Goal: Task Accomplishment & Management: Use online tool/utility

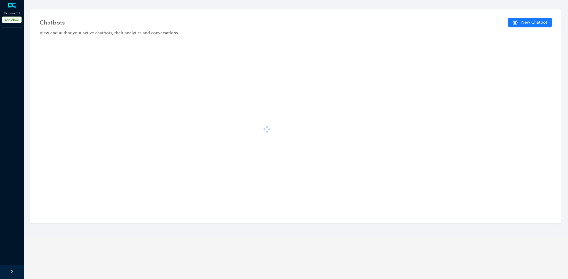
click at [134, 122] on div at bounding box center [296, 129] width 518 height 174
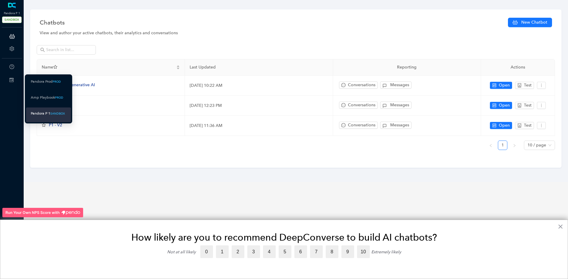
click at [13, 80] on icon at bounding box center [11, 80] width 4 height 4
click at [40, 111] on div "Pandora P 1" at bounding box center [41, 113] width 20 height 7
click at [13, 80] on icon at bounding box center [11, 80] width 4 height 4
click at [12, 80] on icon at bounding box center [11, 80] width 4 height 4
click at [51, 80] on div "Pandora Prod" at bounding box center [42, 81] width 22 height 7
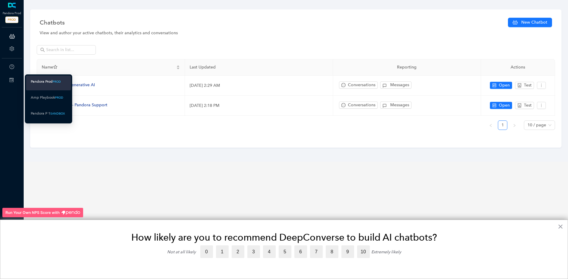
click at [13, 78] on icon at bounding box center [11, 80] width 4 height 4
click at [48, 112] on div "Pandora P 1" at bounding box center [41, 113] width 20 height 7
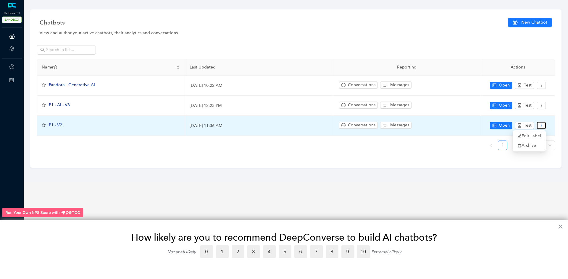
click at [539, 126] on icon "more" at bounding box center [541, 126] width 4 height 4
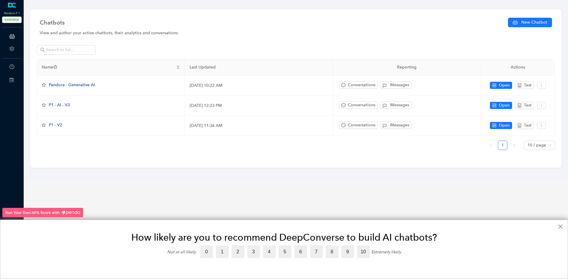
click at [396, 153] on div "Name Last Updated Reporting Actions Pandora - Generative AI May 25, 2023 10:22 …" at bounding box center [296, 107] width 518 height 96
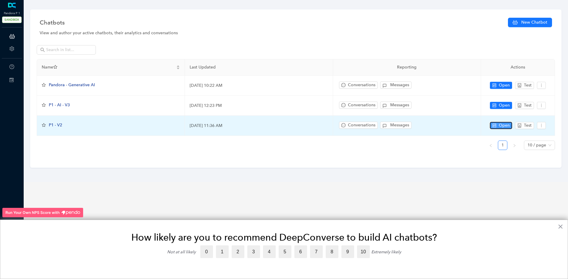
click at [495, 125] on icon "control" at bounding box center [494, 126] width 4 height 4
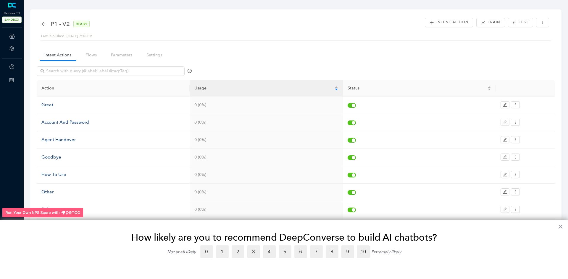
drag, startPoint x: 566, startPoint y: 58, endPoint x: 566, endPoint y: 64, distance: 6.2
click at [566, 64] on div "P1 - V2 READY Last Published: May 12, 2021 7:18 PM Intent Action Train Test Int…" at bounding box center [296, 158] width 550 height 317
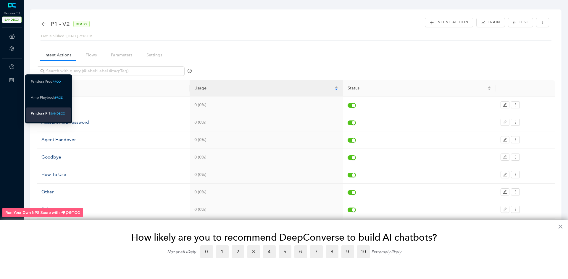
click at [11, 83] on div "Switch Sites" at bounding box center [11, 80] width 21 height 12
click at [39, 110] on div "Pandora P 1" at bounding box center [41, 113] width 20 height 7
click at [14, 81] on div "Switch Sites" at bounding box center [11, 80] width 21 height 12
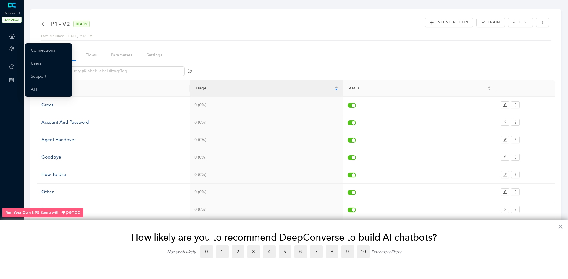
click at [13, 50] on icon "setting" at bounding box center [11, 48] width 5 height 5
click at [33, 48] on link "Connections" at bounding box center [43, 51] width 24 height 12
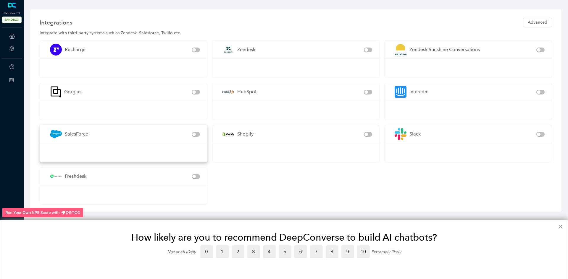
click at [143, 142] on div "SalesForce" at bounding box center [119, 134] width 145 height 18
click at [96, 134] on div "SalesForce" at bounding box center [119, 134] width 145 height 18
click at [56, 135] on img at bounding box center [56, 134] width 18 height 18
click at [59, 137] on img at bounding box center [56, 134] width 18 height 18
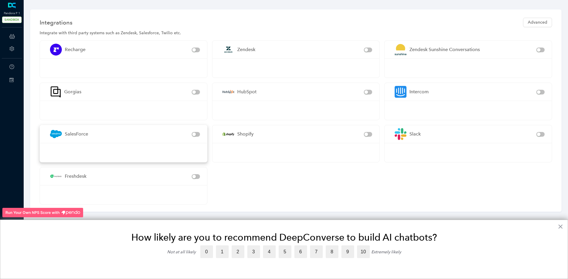
drag, startPoint x: 59, startPoint y: 137, endPoint x: 63, endPoint y: 136, distance: 4.6
click at [63, 136] on img at bounding box center [56, 134] width 18 height 18
click at [87, 135] on div "SalesForce" at bounding box center [76, 133] width 23 height 7
click at [202, 132] on div "SalesForce" at bounding box center [123, 134] width 167 height 18
click at [200, 132] on div "SalesForce" at bounding box center [123, 134] width 167 height 18
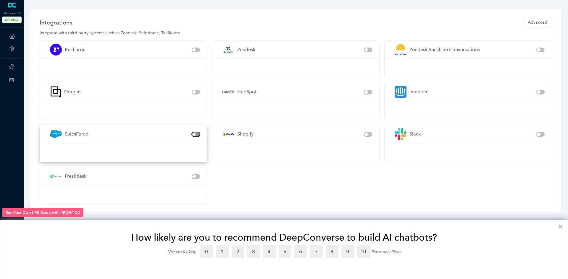
click at [196, 136] on span "button" at bounding box center [196, 134] width 8 height 5
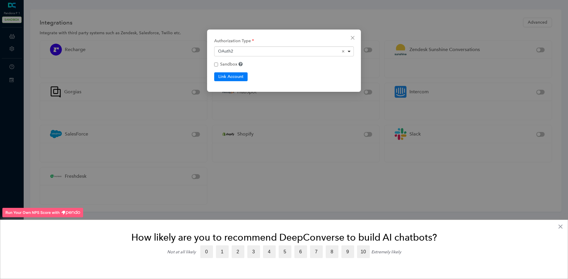
click at [249, 51] on div "OAuth2 Remove item" at bounding box center [284, 51] width 132 height 6
click at [248, 51] on div "OAuth2 Remove item" at bounding box center [284, 51] width 132 height 6
click at [234, 80] on button "Link Account" at bounding box center [230, 76] width 33 height 9
checkbox input "false"
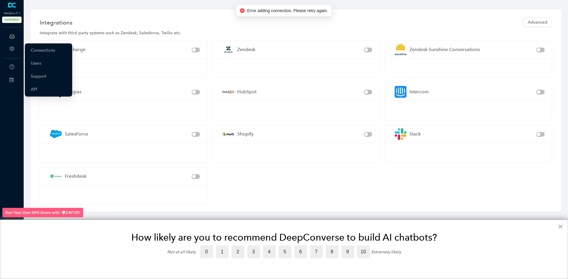
click at [14, 48] on div "Account" at bounding box center [11, 49] width 21 height 12
click at [46, 52] on link "Connections" at bounding box center [43, 51] width 24 height 12
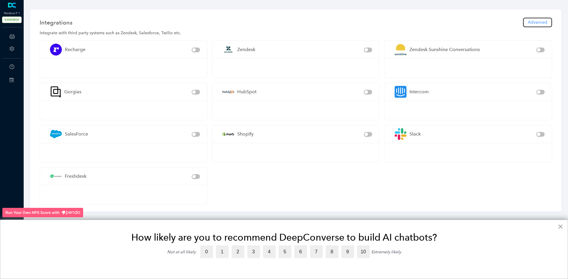
click at [543, 21] on span "Advanced" at bounding box center [537, 22] width 20 height 7
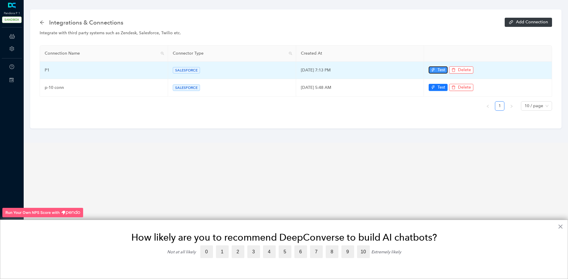
click at [429, 69] on button "Test" at bounding box center [437, 70] width 19 height 7
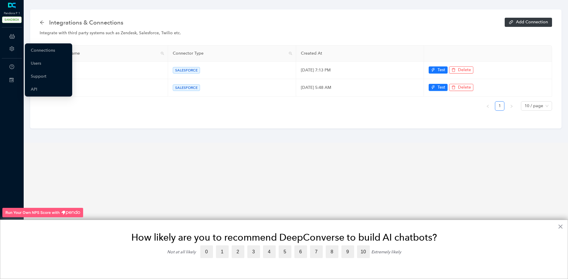
click at [11, 49] on icon "setting" at bounding box center [11, 48] width 4 height 5
click at [38, 79] on link "Support" at bounding box center [39, 77] width 16 height 12
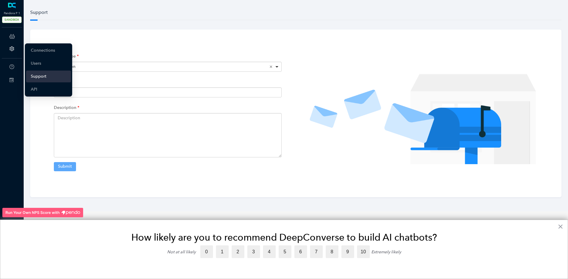
click at [12, 48] on icon "setting" at bounding box center [11, 48] width 4 height 5
click at [36, 64] on link "Users" at bounding box center [36, 64] width 10 height 12
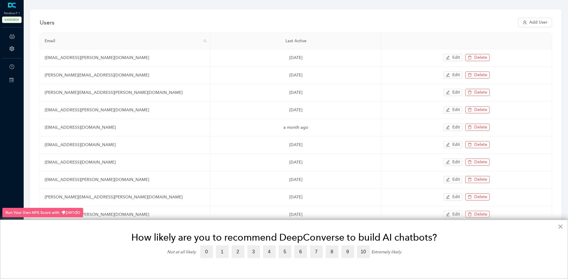
click at [567, 90] on div "Users Add User Email Last Active sandeep.yalamanchali+pd@siriusxm.com 3 days ag…" at bounding box center [296, 135] width 550 height 270
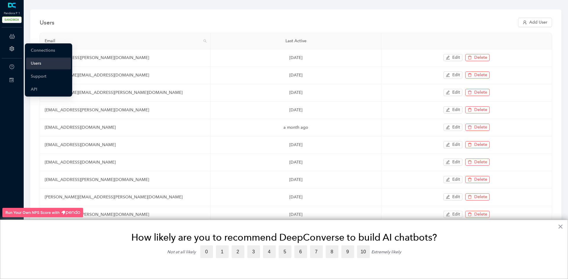
click at [12, 48] on icon "setting" at bounding box center [11, 48] width 5 height 5
click at [34, 91] on link "API" at bounding box center [34, 90] width 7 height 12
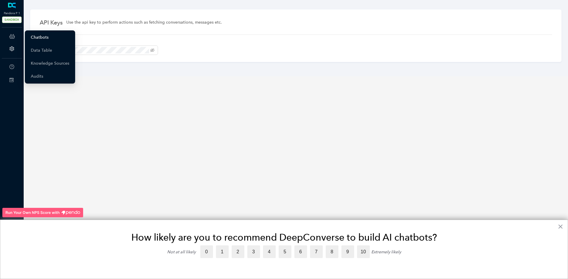
click at [39, 35] on link "Chatbots" at bounding box center [40, 38] width 18 height 12
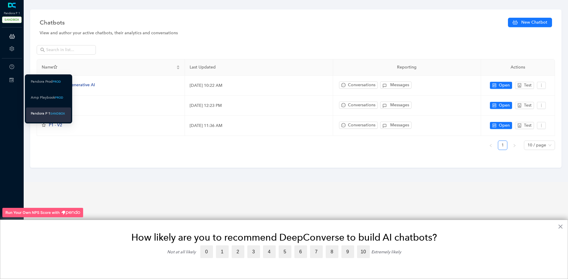
click at [11, 83] on div "Switch Sites" at bounding box center [11, 80] width 21 height 12
click at [48, 84] on div "Pandora Prod" at bounding box center [42, 81] width 22 height 7
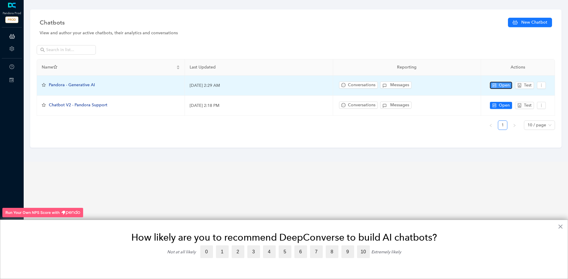
click at [500, 86] on span "Open" at bounding box center [503, 85] width 11 height 7
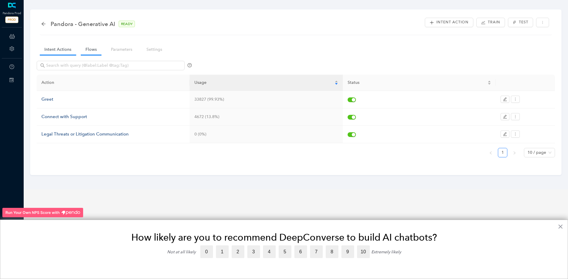
click at [91, 50] on link "Flows" at bounding box center [91, 49] width 21 height 11
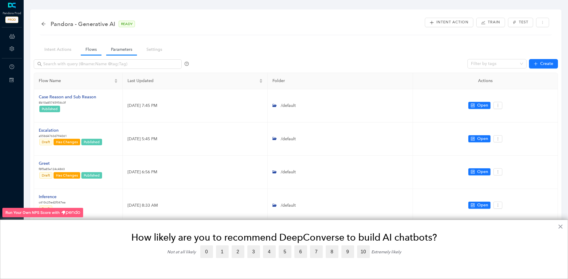
click at [130, 48] on link "Parameters" at bounding box center [121, 49] width 31 height 11
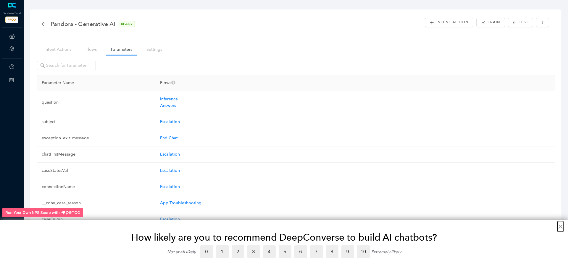
click at [563, 228] on button "×" at bounding box center [560, 226] width 6 height 9
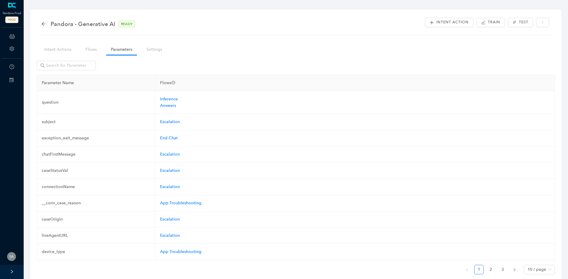
click at [132, 54] on link "Parameters" at bounding box center [121, 49] width 31 height 11
click at [159, 49] on link "Settings" at bounding box center [154, 49] width 25 height 11
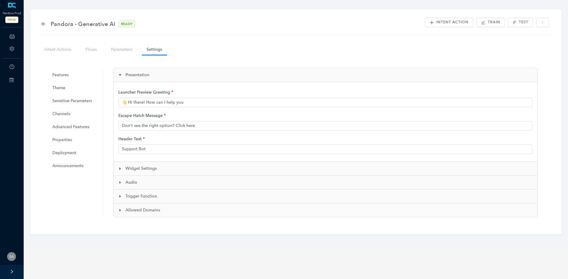
type input "👋 Hi there! How can I help you?"
type input "Pandora Support"
click at [69, 116] on span "Channels" at bounding box center [74, 114] width 45 height 12
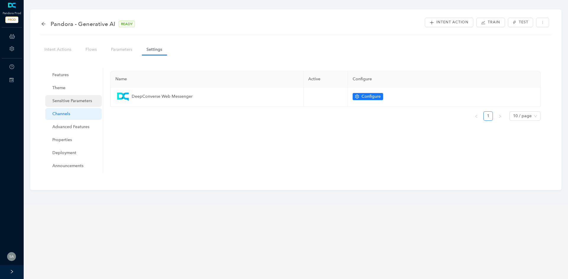
click at [71, 99] on span "Sensitive Parameters" at bounding box center [74, 101] width 45 height 12
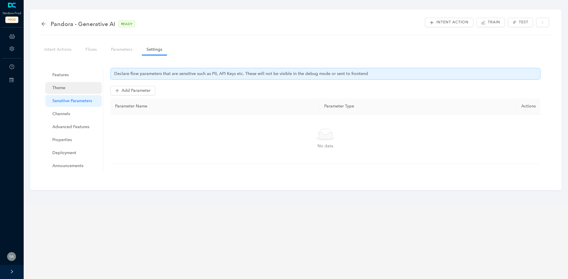
click at [65, 89] on span "Theme" at bounding box center [74, 88] width 45 height 12
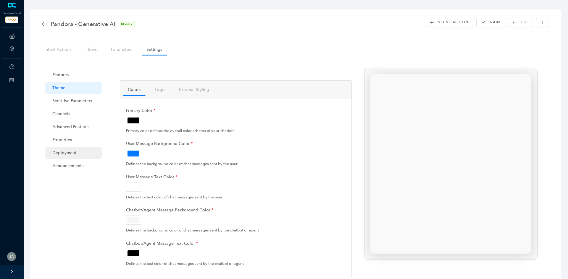
click at [76, 159] on span "Deployment" at bounding box center [74, 153] width 45 height 12
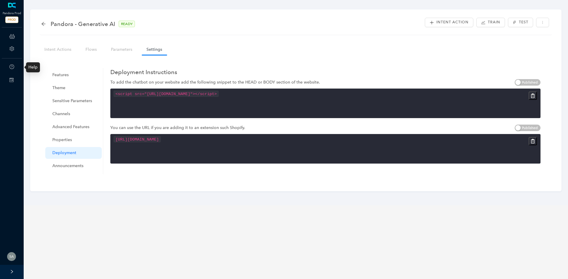
click at [12, 78] on icon at bounding box center [11, 80] width 4 height 4
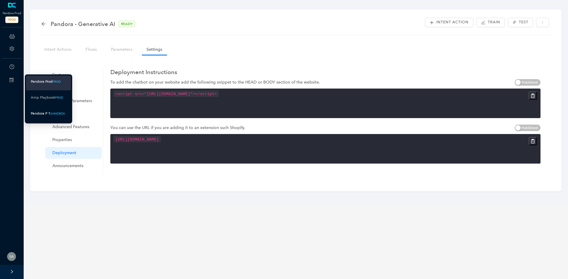
click at [48, 115] on div "Pandora P 1" at bounding box center [41, 113] width 20 height 7
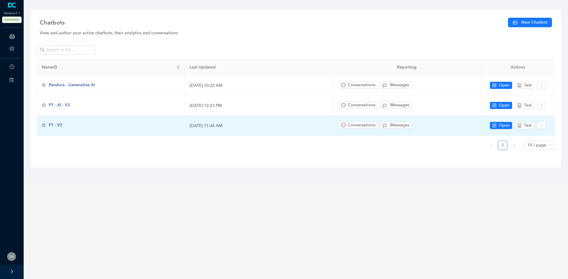
click at [500, 121] on td "Open Test" at bounding box center [518, 126] width 74 height 20
click at [500, 123] on span "Open" at bounding box center [503, 125] width 11 height 7
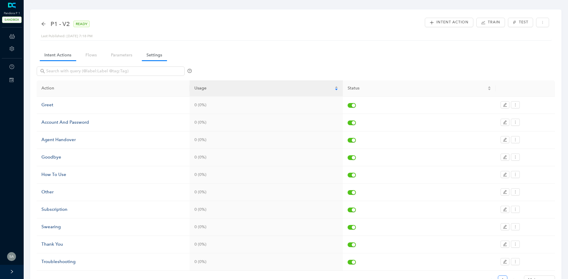
click at [153, 58] on link "Settings" at bounding box center [154, 55] width 25 height 11
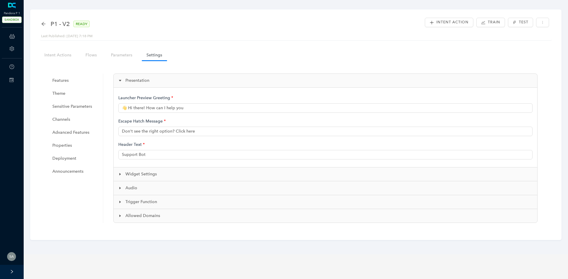
type input "Hi there! How can I help you?"
type input "This isn't helpful"
type input "Pandora Support"
click at [72, 167] on span "Announcements" at bounding box center [74, 172] width 45 height 12
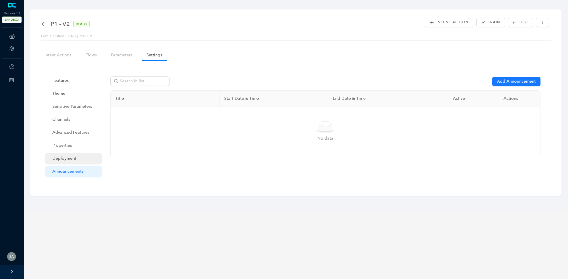
click at [69, 162] on span "Deployment" at bounding box center [74, 159] width 45 height 12
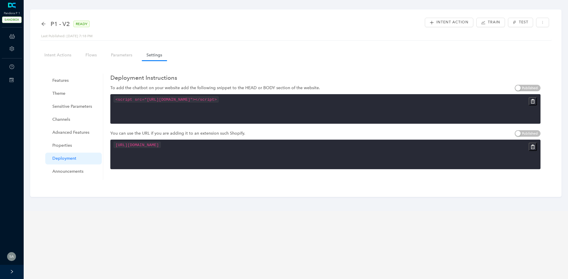
click at [257, 153] on div "[URL][DOMAIN_NAME]" at bounding box center [325, 155] width 430 height 30
drag, startPoint x: 359, startPoint y: 145, endPoint x: 368, endPoint y: 136, distance: 12.3
click at [368, 136] on div "To add the chatbot on your website add the following snippet to the HEAD or BOD…" at bounding box center [325, 130] width 430 height 91
click at [161, 145] on code "[URL][DOMAIN_NAME]" at bounding box center [137, 145] width 47 height 6
drag, startPoint x: 350, startPoint y: 145, endPoint x: 369, endPoint y: 137, distance: 21.4
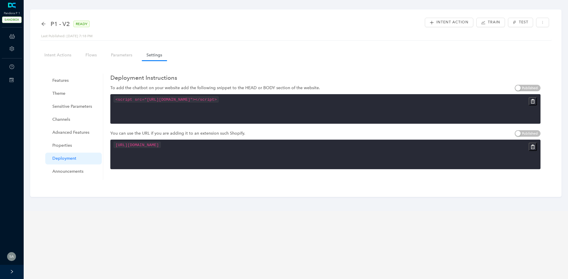
click at [369, 137] on div "To add the chatbot on your website add the following snippet to the HEAD or BOD…" at bounding box center [325, 130] width 430 height 91
click at [377, 170] on div "To add the chatbot on your website add the following snippet to the HEAD or BOD…" at bounding box center [325, 130] width 430 height 91
